Goal: Task Accomplishment & Management: Manage account settings

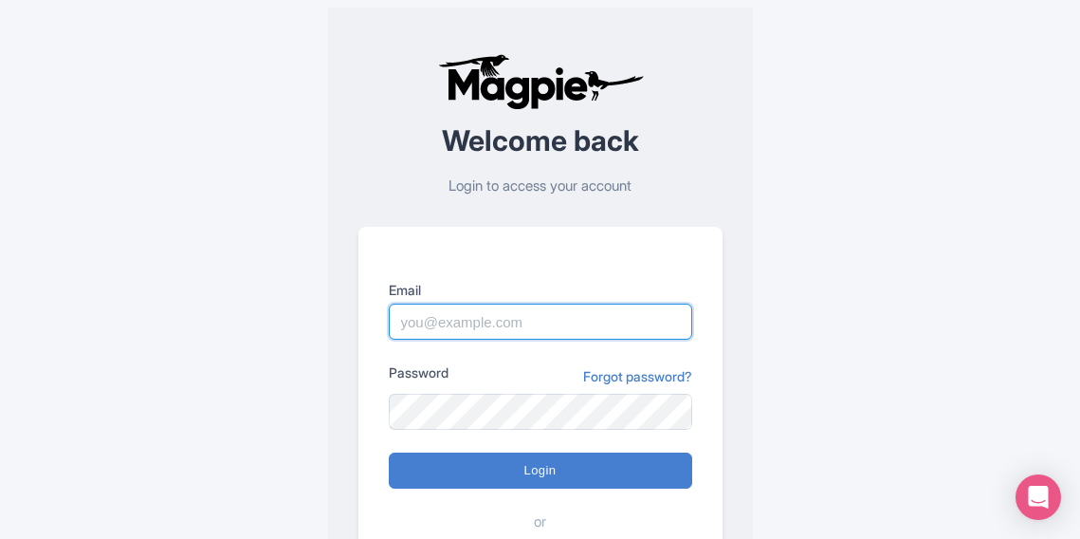
type input "fundacionteneriferural@gmail.com"
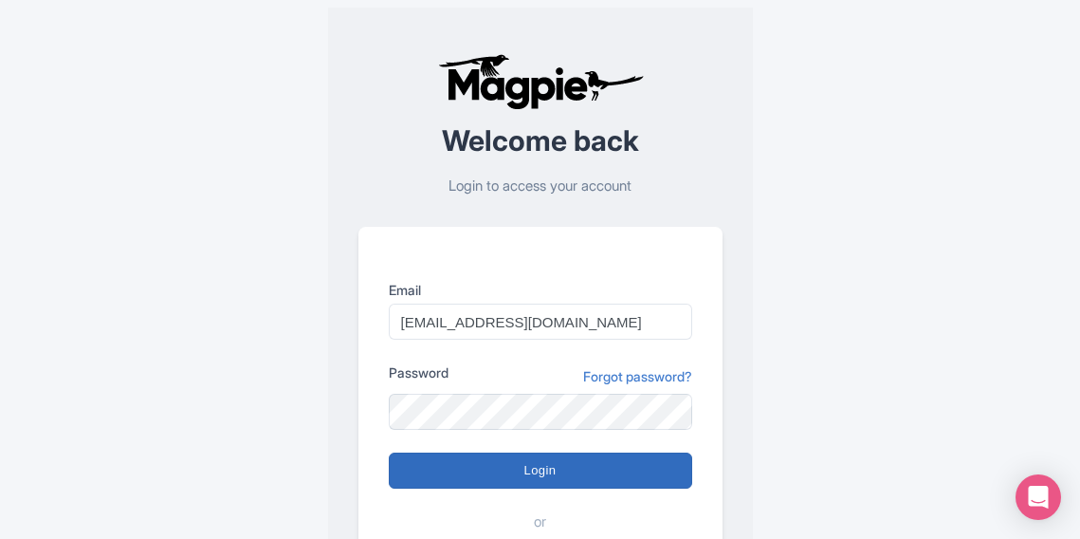
click at [560, 471] on input "Login" at bounding box center [540, 470] width 303 height 36
type input "Logging in..."
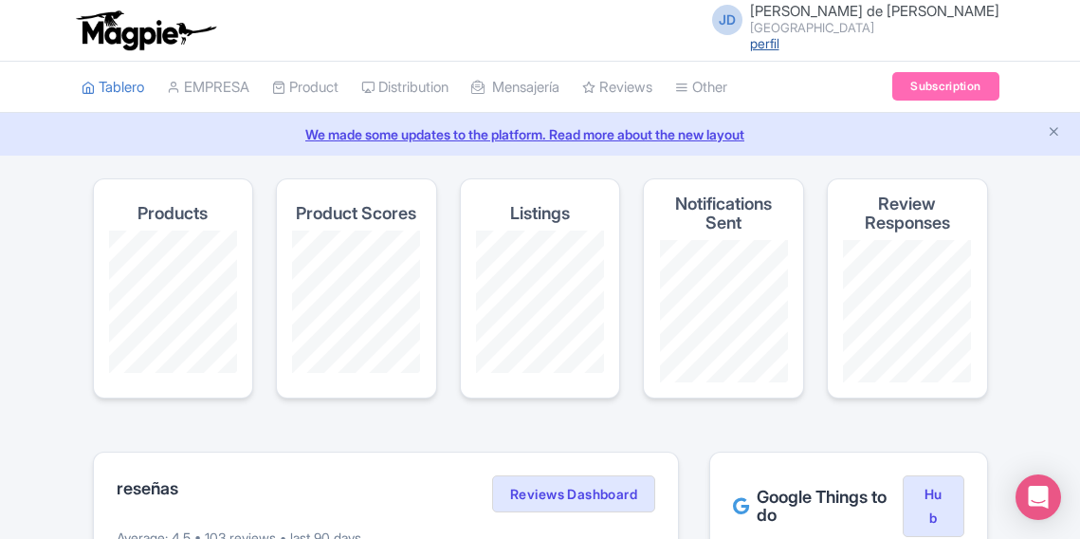
click at [780, 46] on link "perfil" at bounding box center [764, 43] width 29 height 16
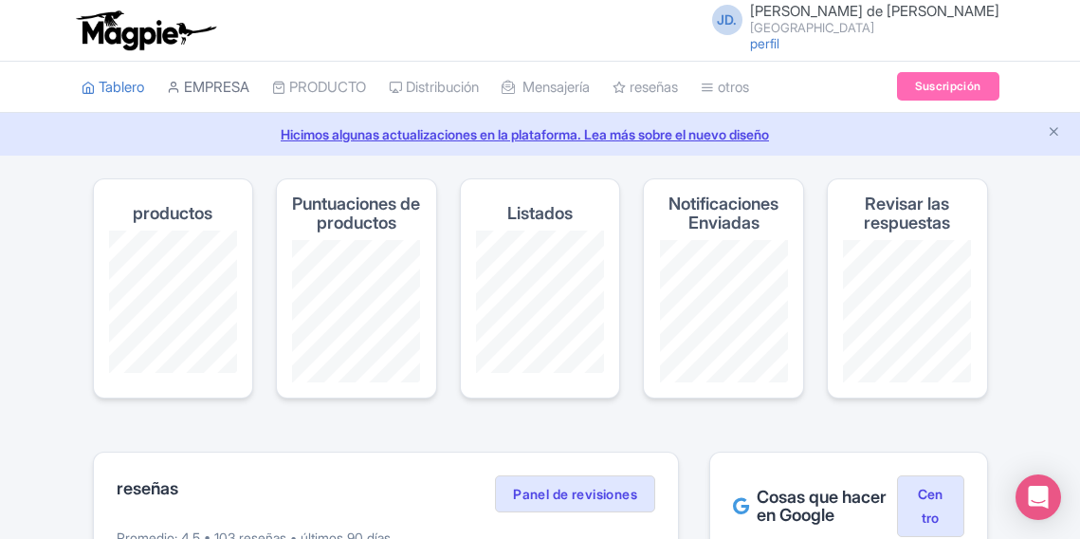
click at [224, 80] on link "EMPRESA" at bounding box center [208, 88] width 83 height 52
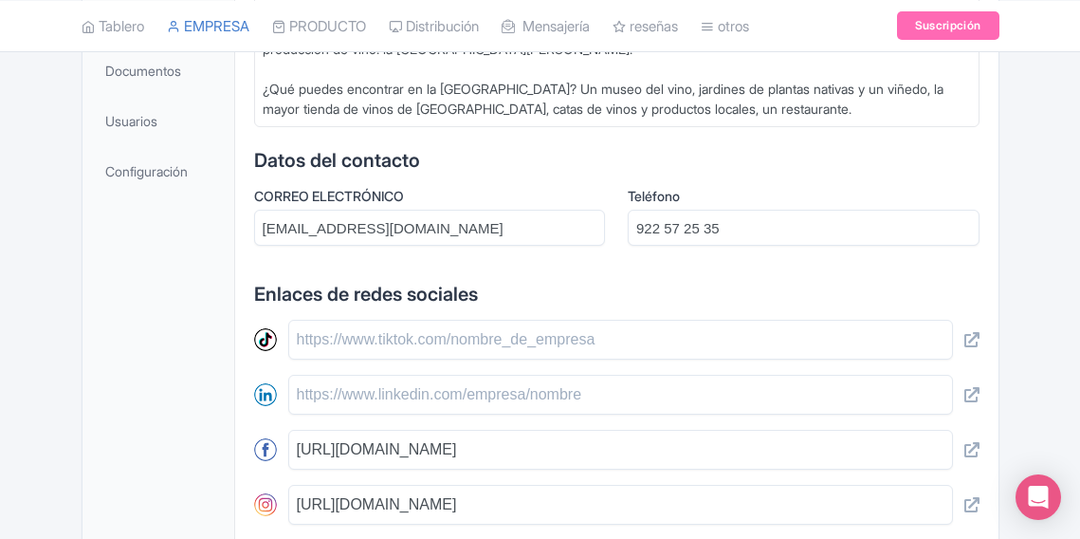
scroll to position [640, 0]
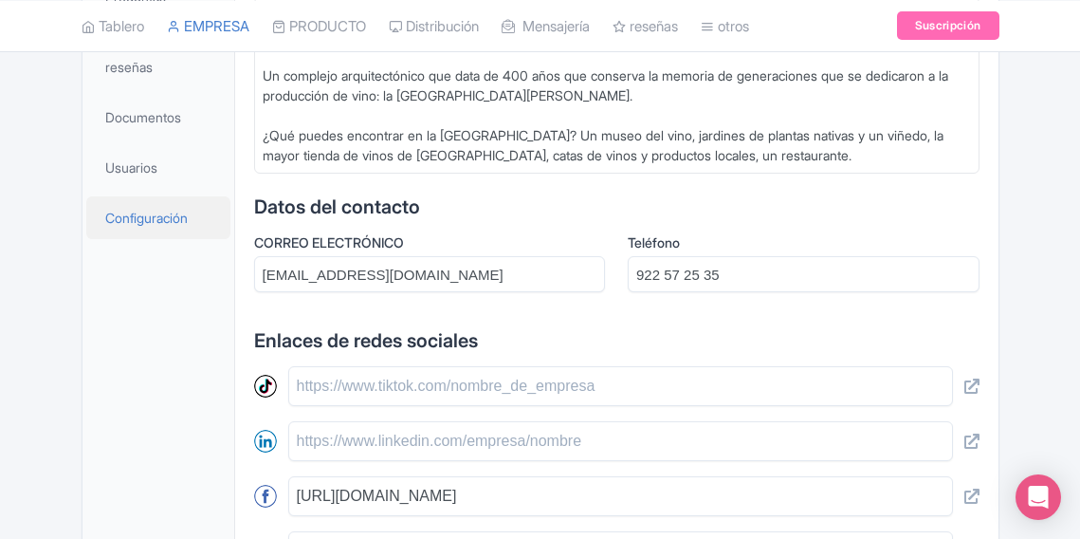
click at [157, 213] on span "Configuración" at bounding box center [146, 218] width 83 height 20
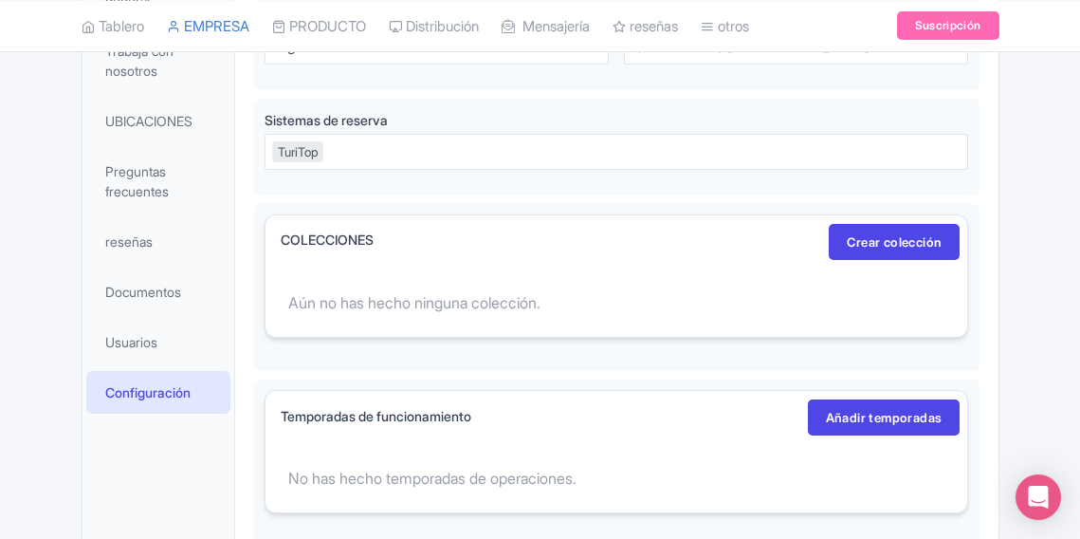
scroll to position [468, 0]
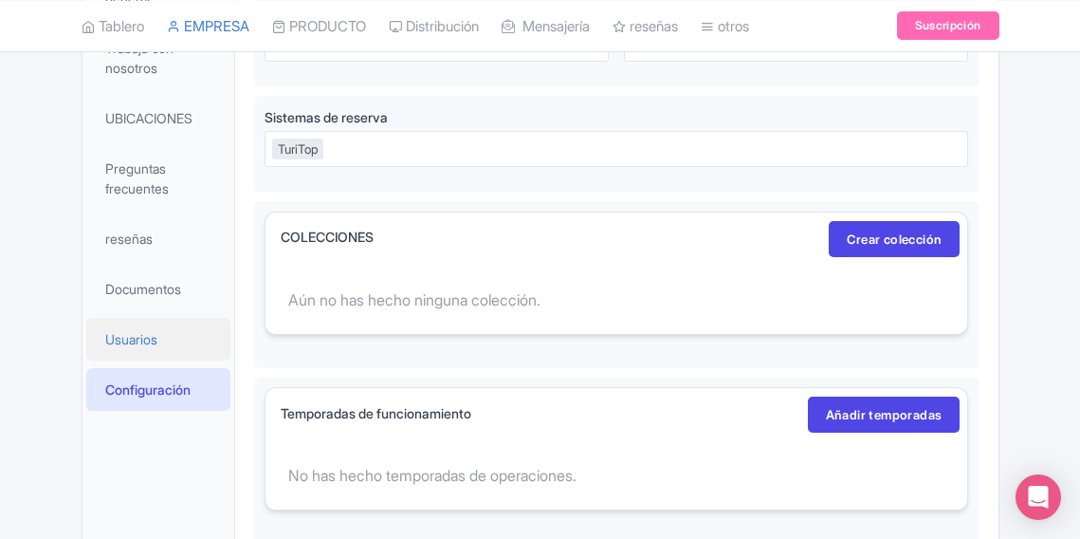
click at [138, 329] on span "Usuarios" at bounding box center [131, 339] width 52 height 20
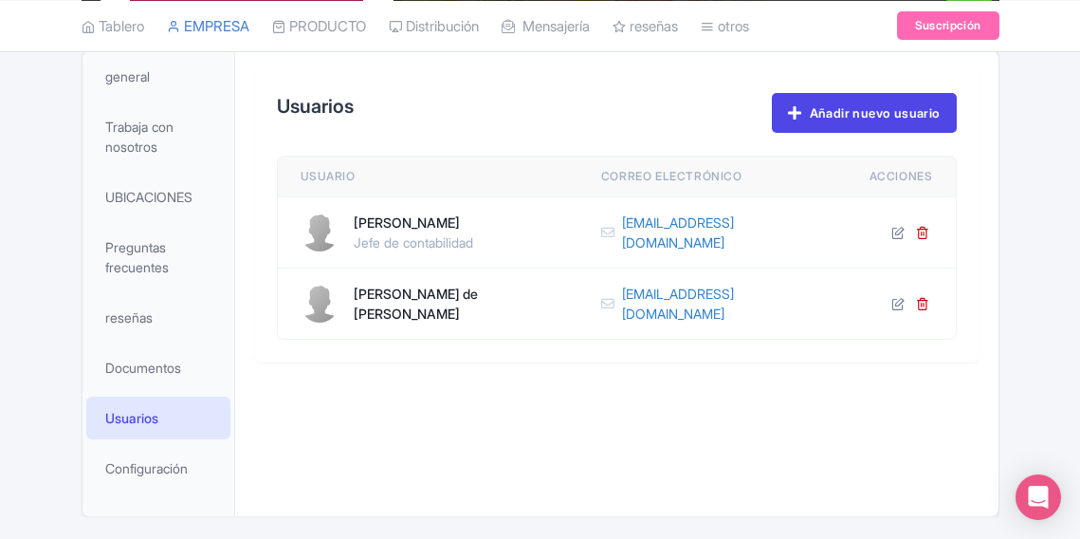
scroll to position [376, 0]
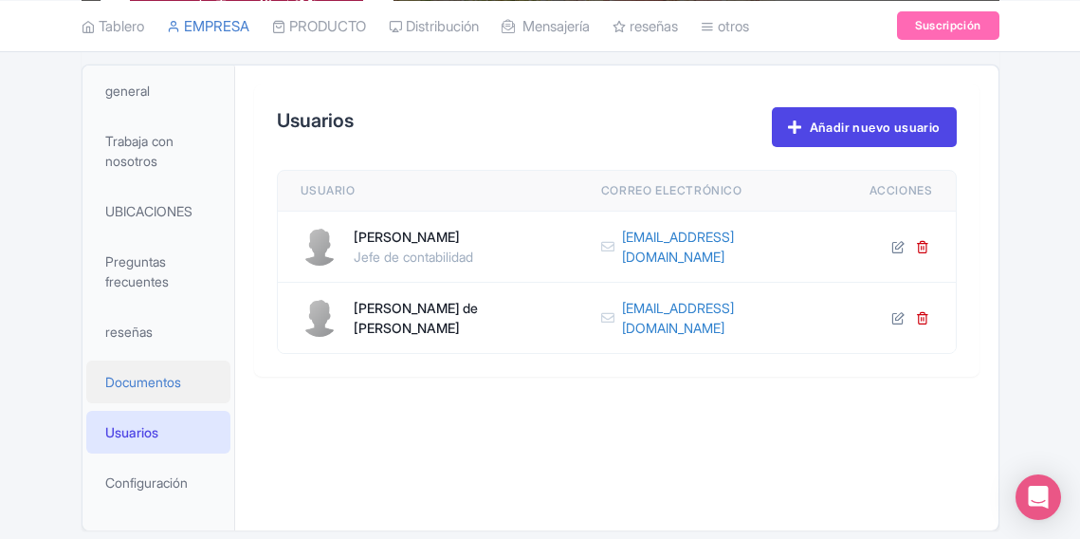
click at [158, 382] on span "Documentos" at bounding box center [143, 382] width 76 height 20
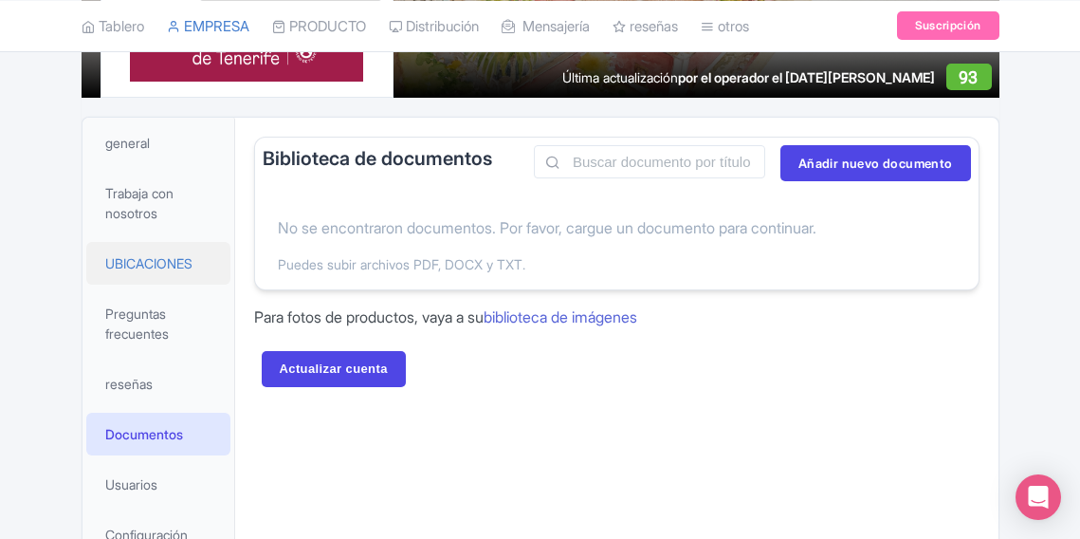
scroll to position [327, 0]
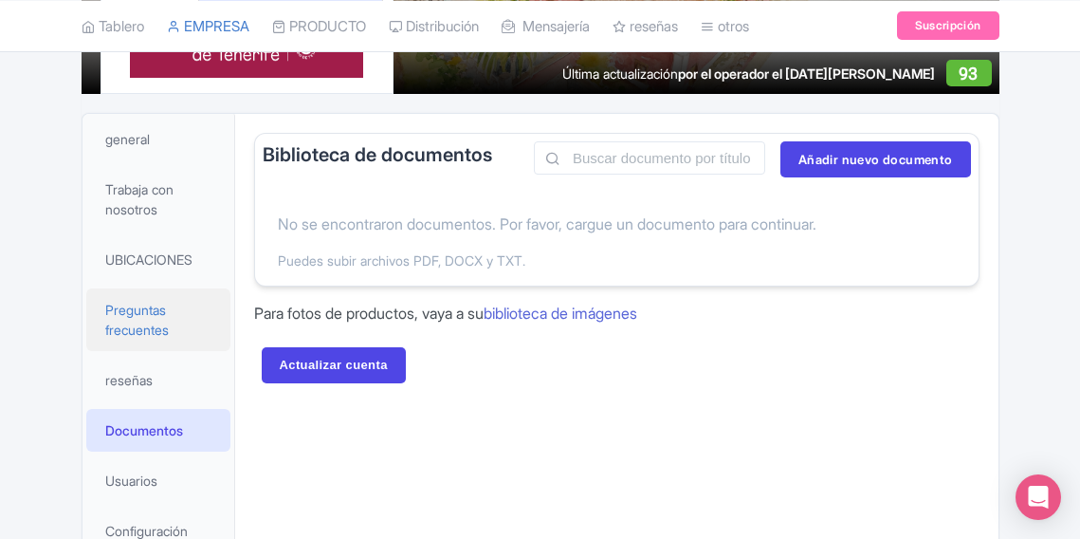
click at [151, 323] on span "Preguntas frecuentes" at bounding box center [160, 320] width 110 height 40
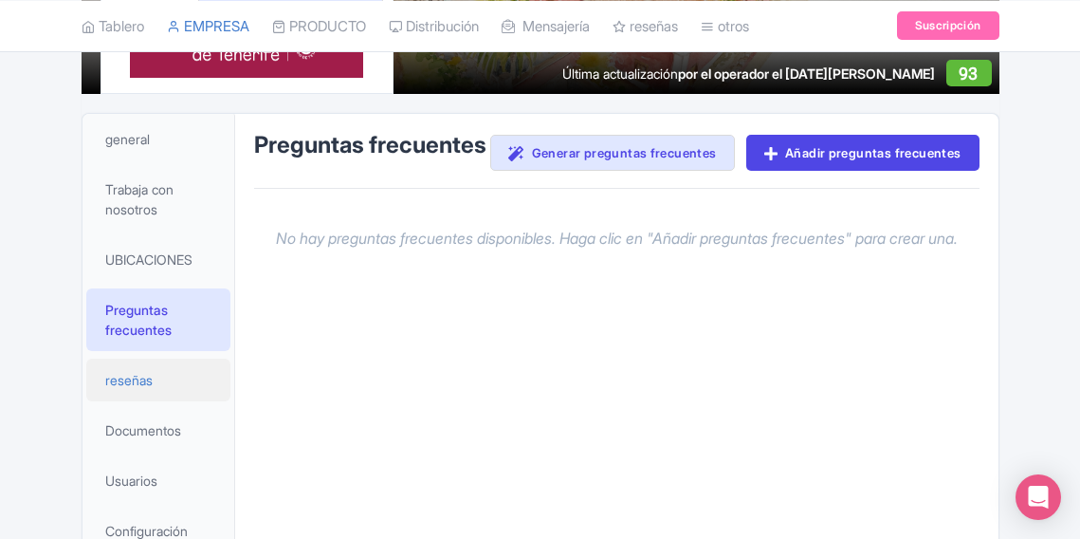
click at [129, 379] on span "reseñas" at bounding box center [128, 380] width 47 height 20
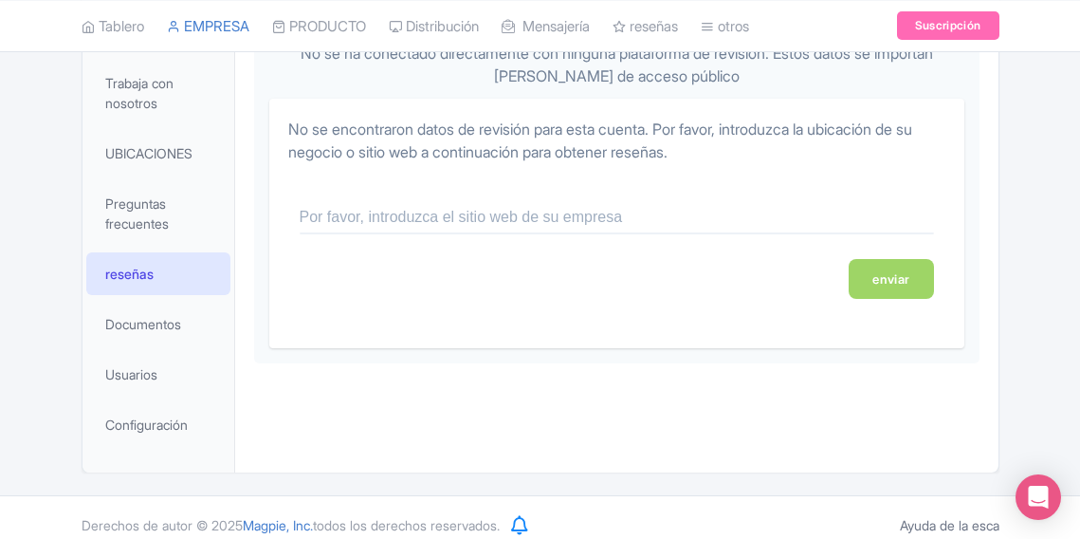
scroll to position [439, 0]
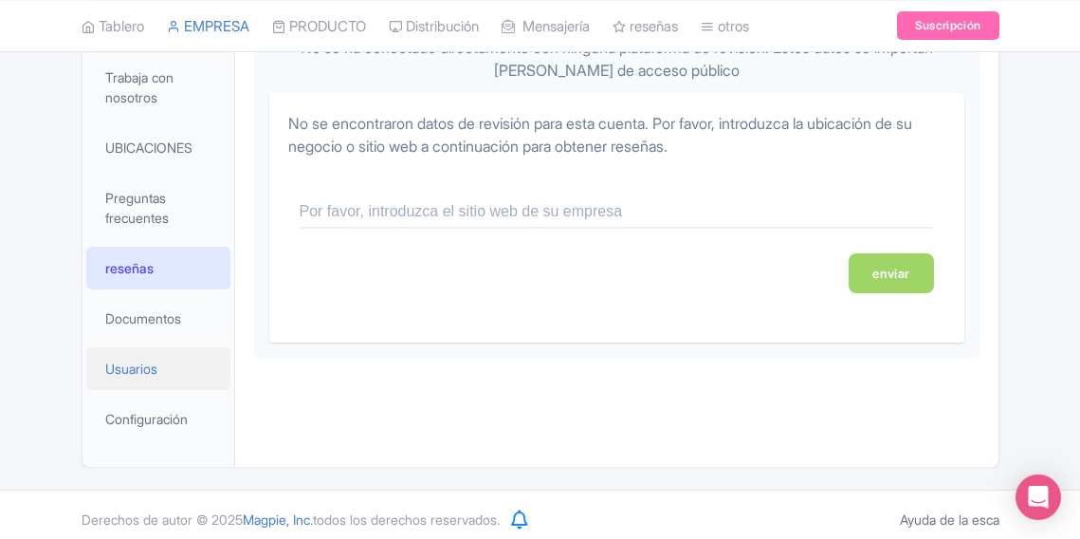
click at [126, 362] on span "Usuarios" at bounding box center [131, 368] width 52 height 20
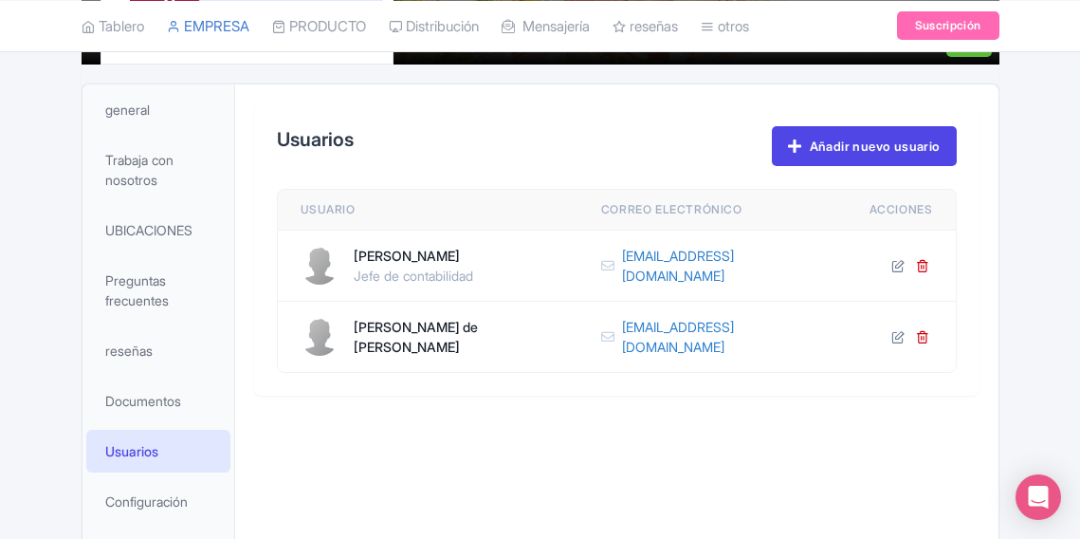
scroll to position [356, 0]
